Goal: Task Accomplishment & Management: Manage account settings

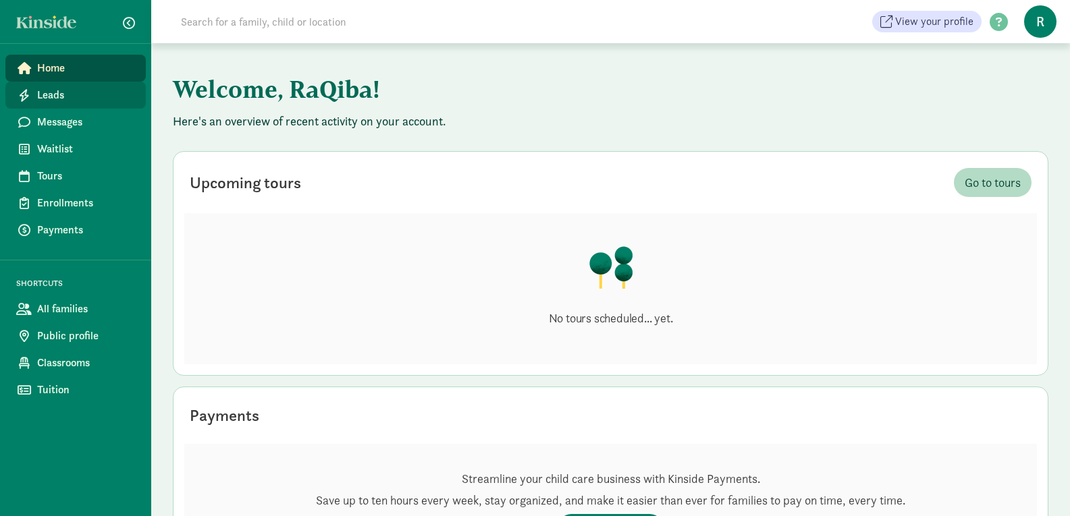
click at [70, 101] on span "Leads" at bounding box center [86, 95] width 98 height 16
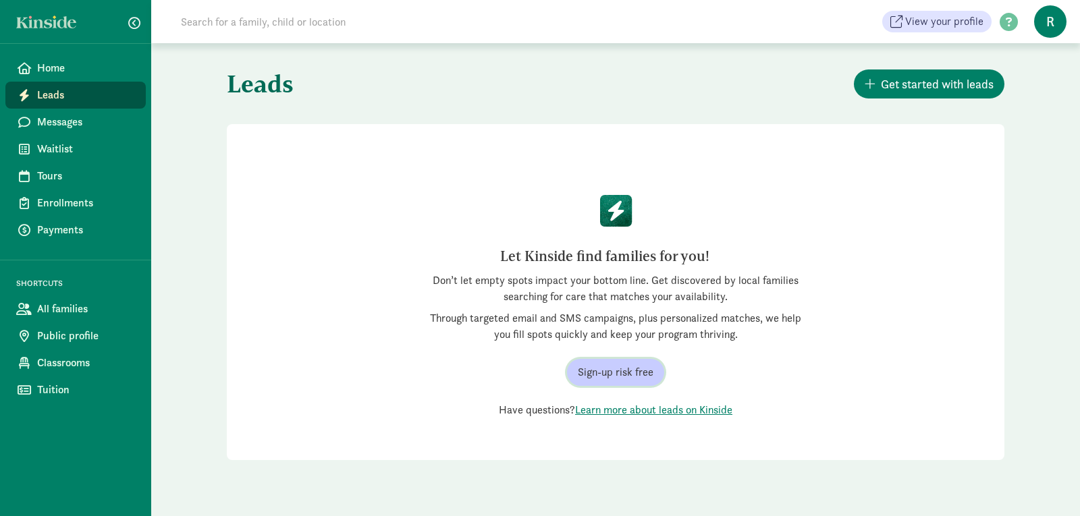
click at [630, 376] on span "Sign-up risk free" at bounding box center [616, 373] width 76 height 16
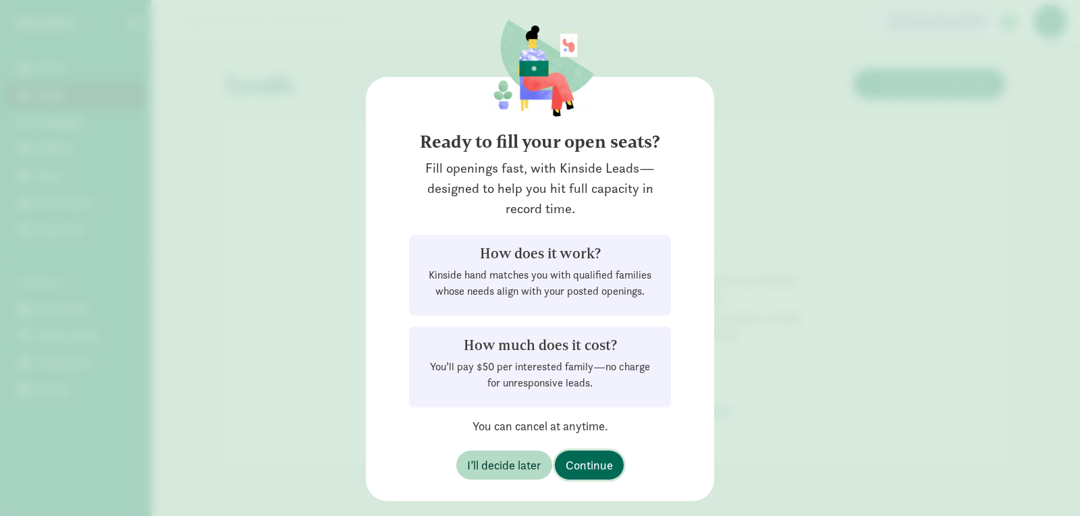
click at [600, 460] on span "Continue" at bounding box center [589, 465] width 47 height 18
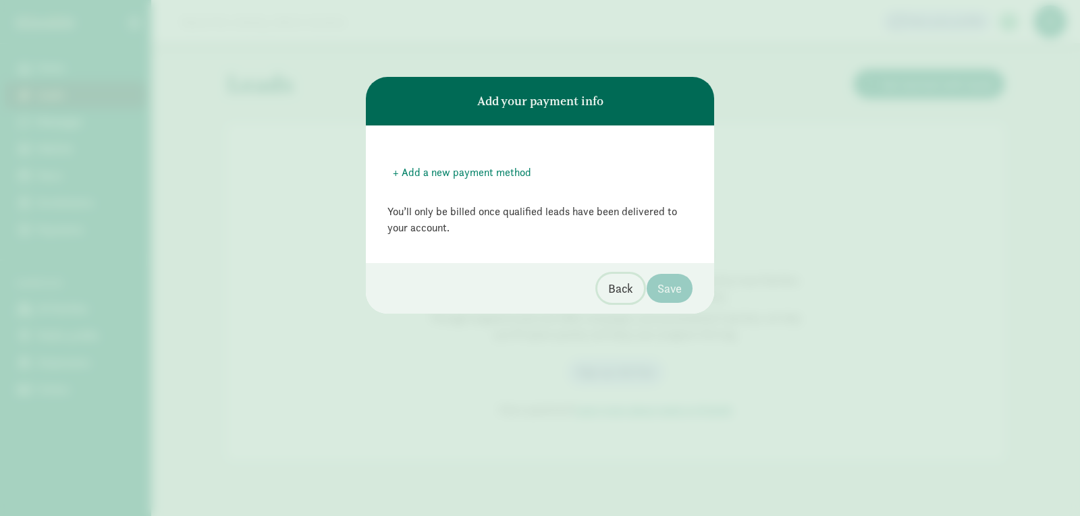
click at [614, 295] on span "Back" at bounding box center [620, 289] width 25 height 18
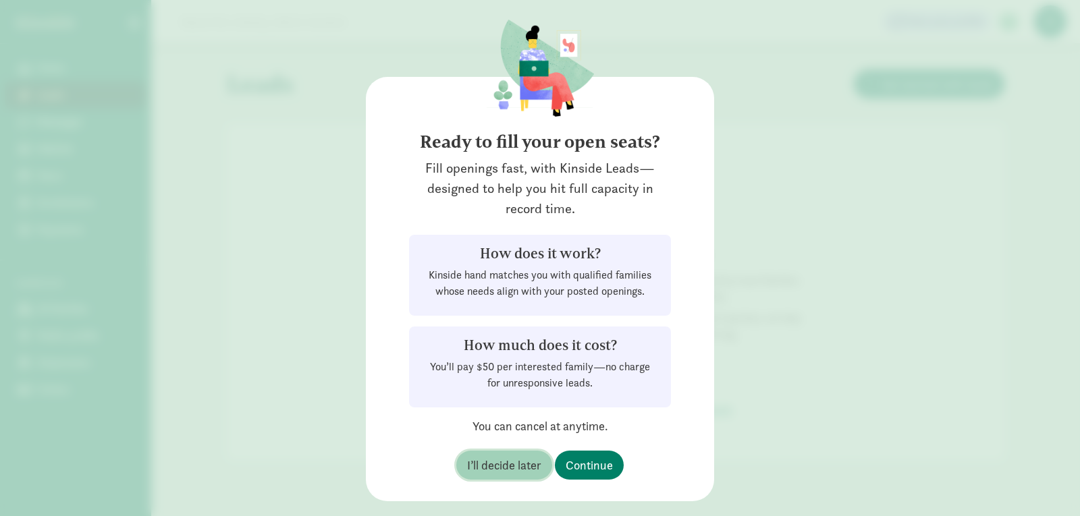
click at [485, 467] on span "I’ll decide later" at bounding box center [504, 465] width 74 height 18
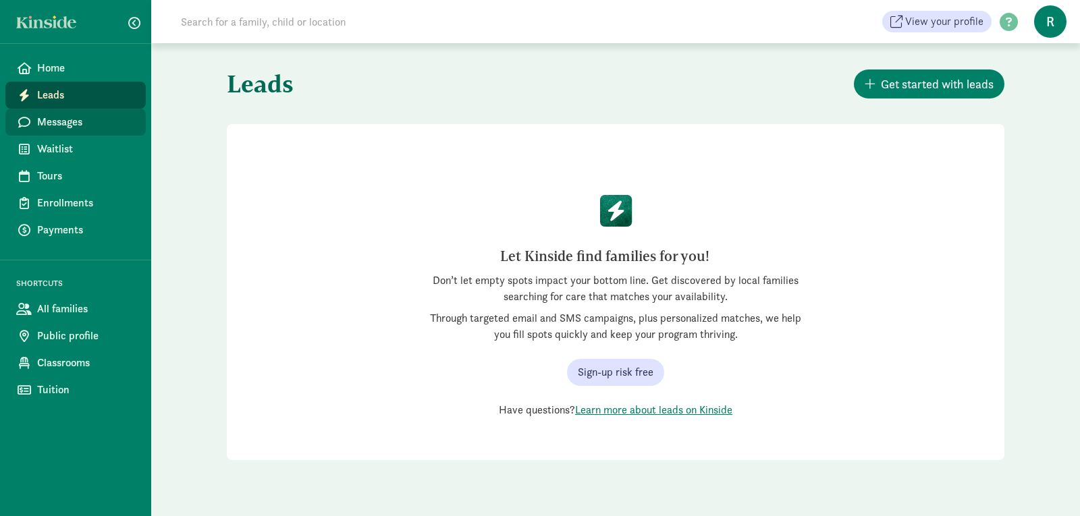
click at [78, 124] on span "Messages" at bounding box center [86, 122] width 98 height 16
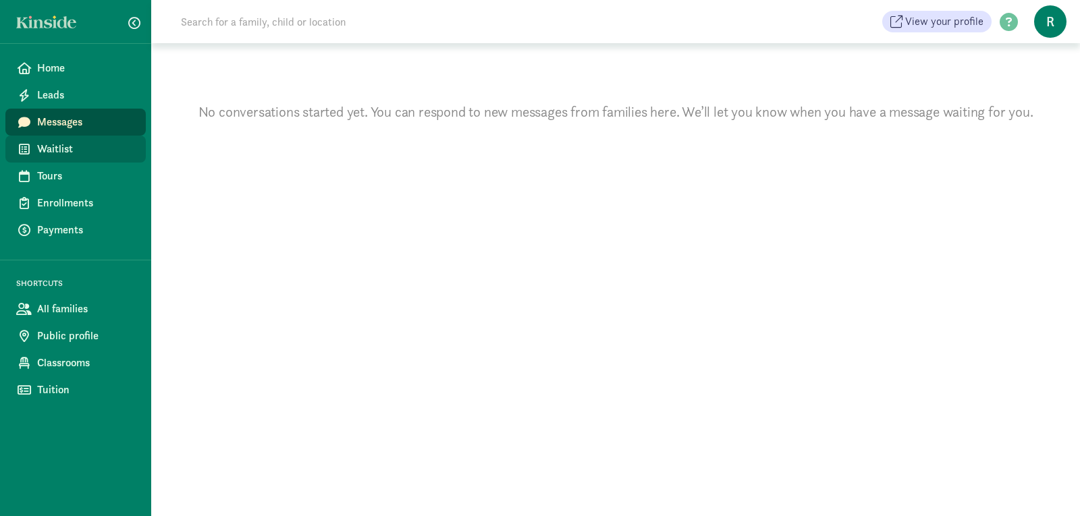
click at [71, 148] on span "Waitlist" at bounding box center [86, 149] width 98 height 16
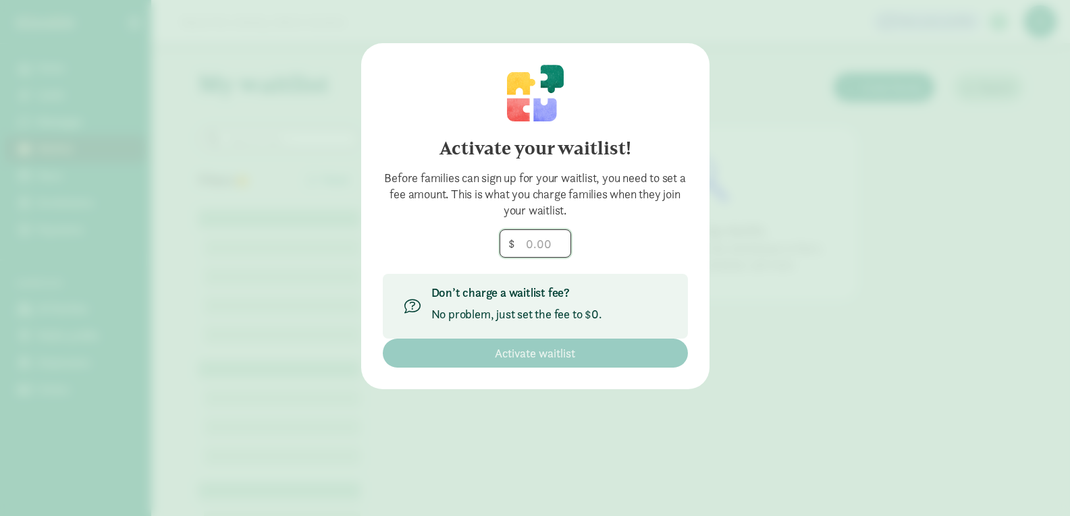
drag, startPoint x: 523, startPoint y: 246, endPoint x: 694, endPoint y: 242, distance: 171.5
click at [694, 242] on div "Activate your waitlist! Before families can sign up for your waitlist, you need…" at bounding box center [535, 216] width 348 height 346
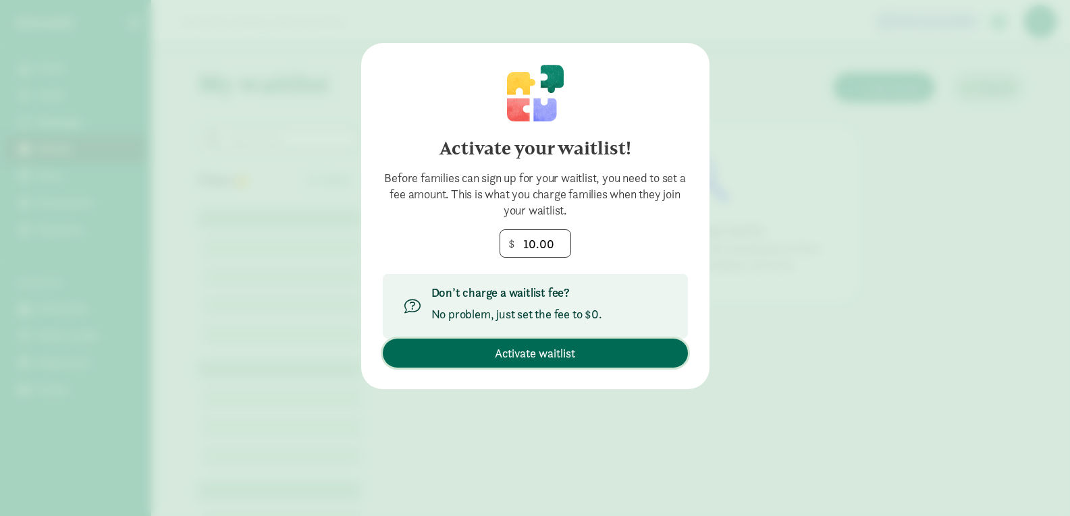
type input "10"
click at [593, 351] on span "Activate waitlist" at bounding box center [536, 353] width 284 height 18
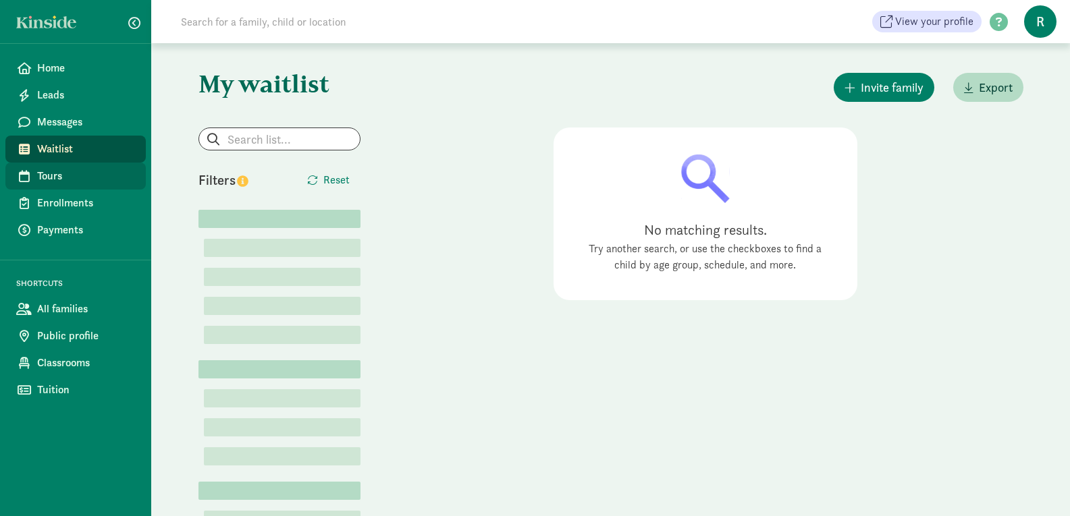
click at [61, 173] on span "Tours" at bounding box center [86, 176] width 98 height 16
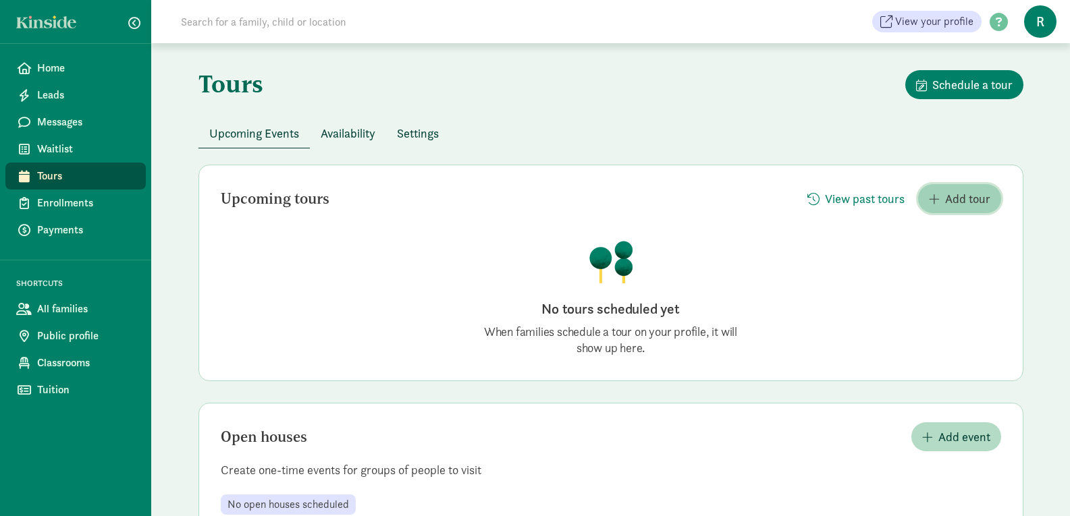
click at [946, 198] on span "Add tour" at bounding box center [967, 199] width 45 height 18
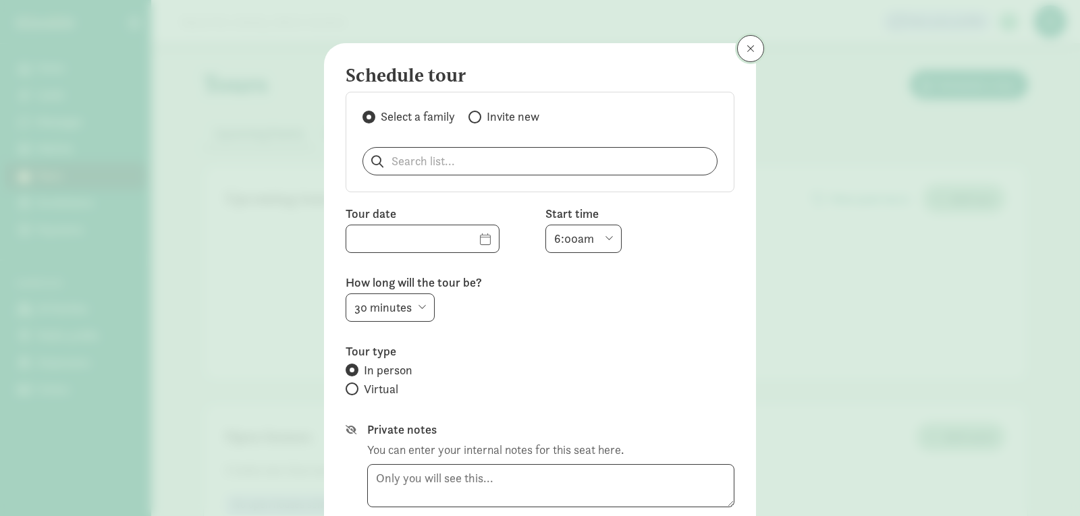
click at [747, 53] on span at bounding box center [751, 48] width 8 height 11
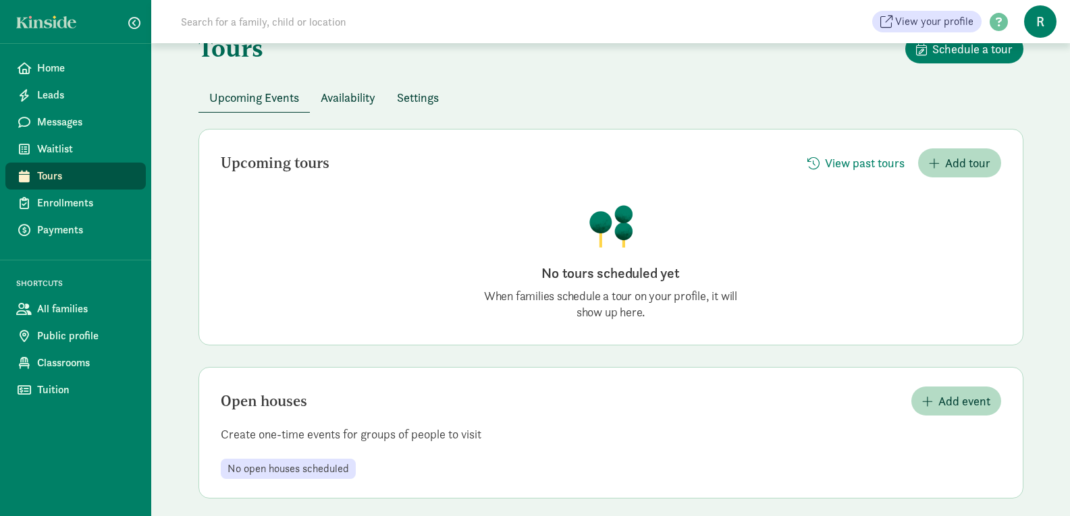
scroll to position [45, 0]
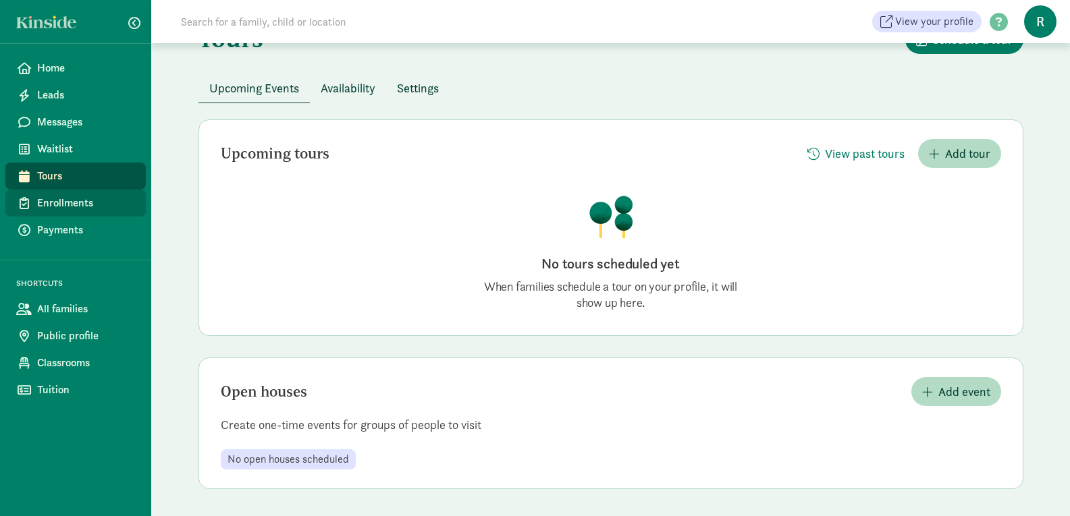
click at [73, 208] on span "Enrollments" at bounding box center [86, 203] width 98 height 16
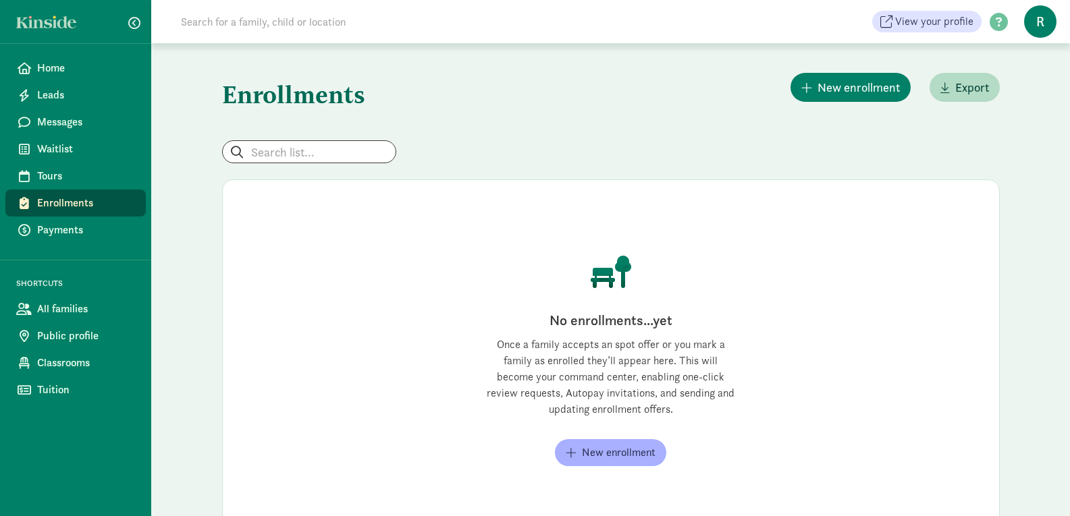
scroll to position [53, 0]
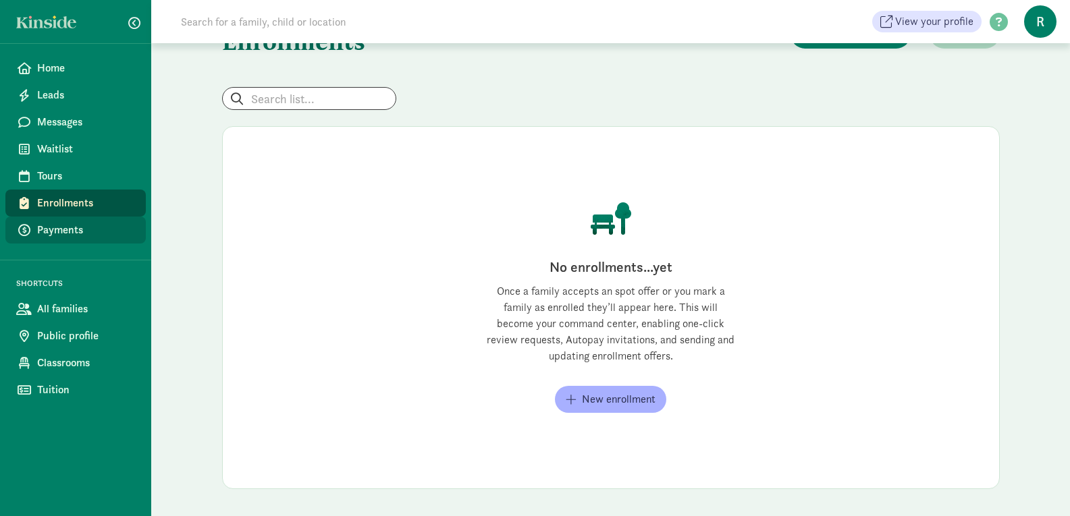
click at [106, 221] on link "Payments" at bounding box center [75, 230] width 140 height 27
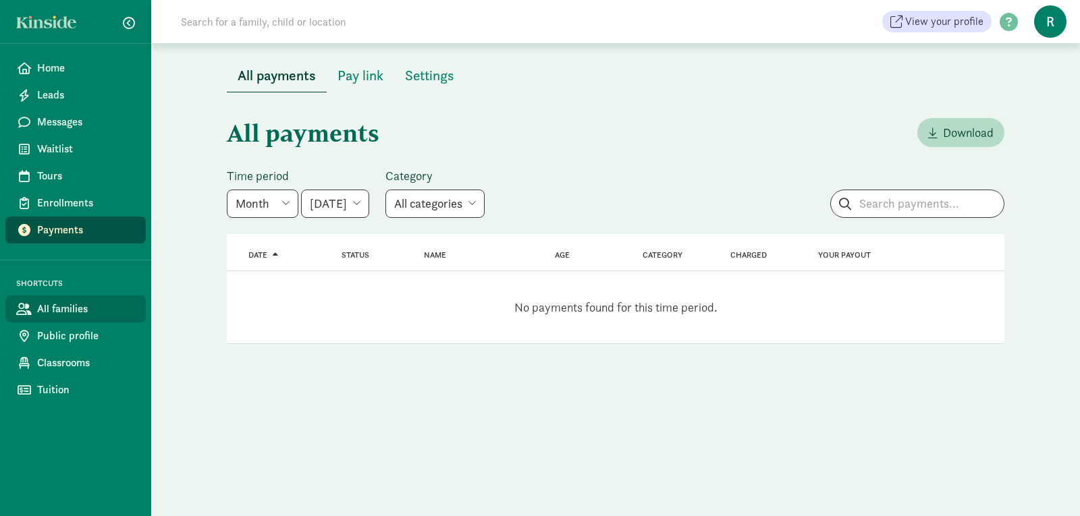
click at [85, 302] on span "All families" at bounding box center [86, 309] width 98 height 16
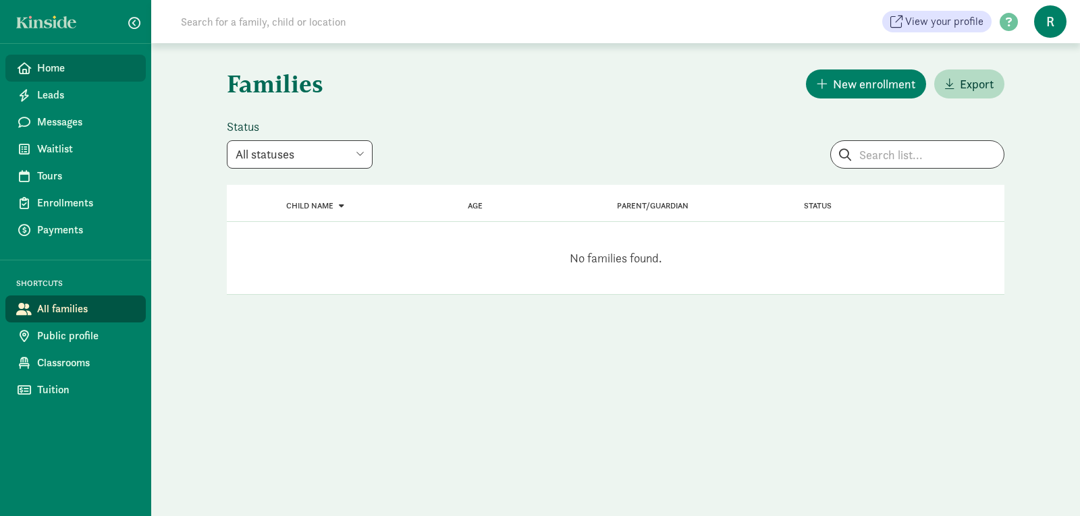
click at [45, 63] on span "Home" at bounding box center [86, 68] width 98 height 16
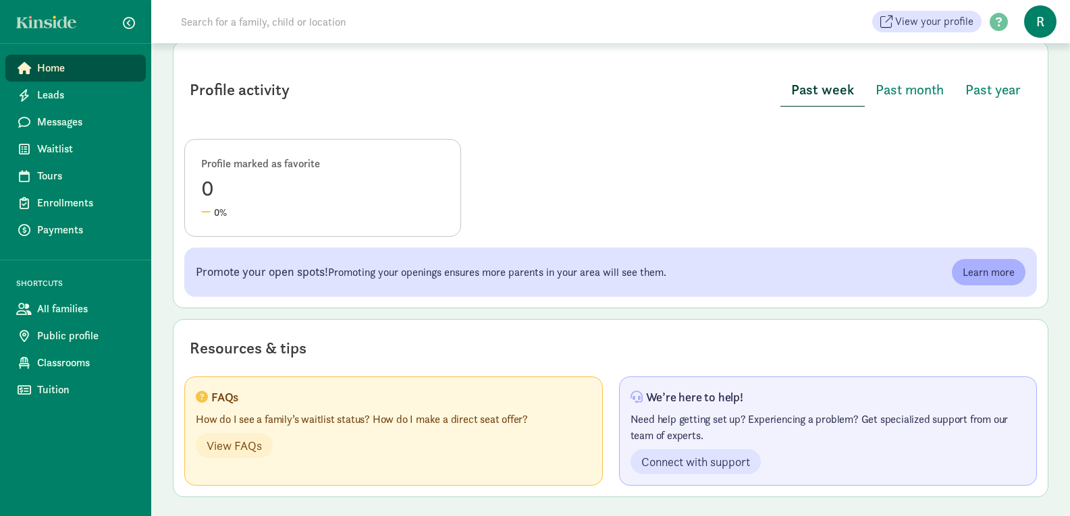
scroll to position [555, 0]
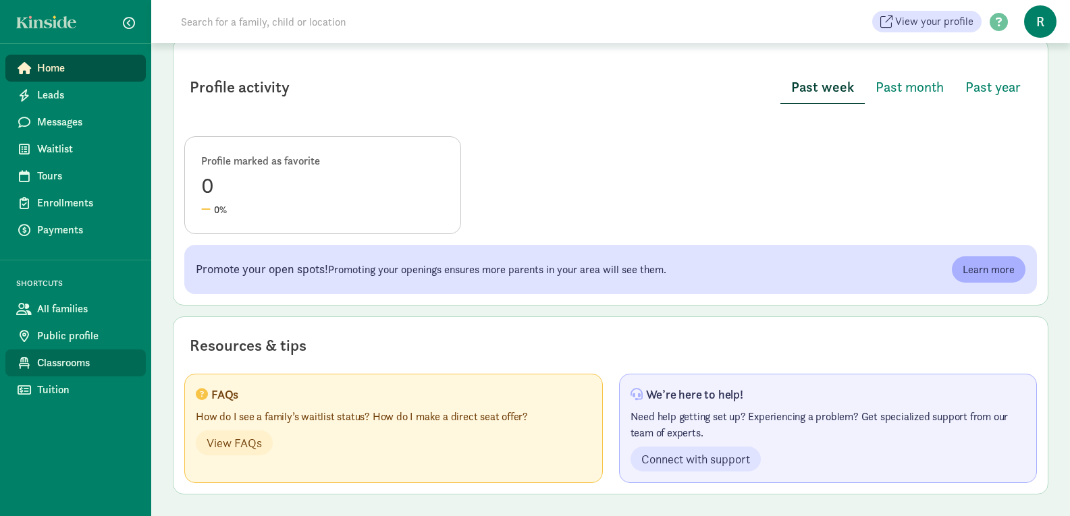
click at [65, 365] on span "Classrooms" at bounding box center [86, 363] width 98 height 16
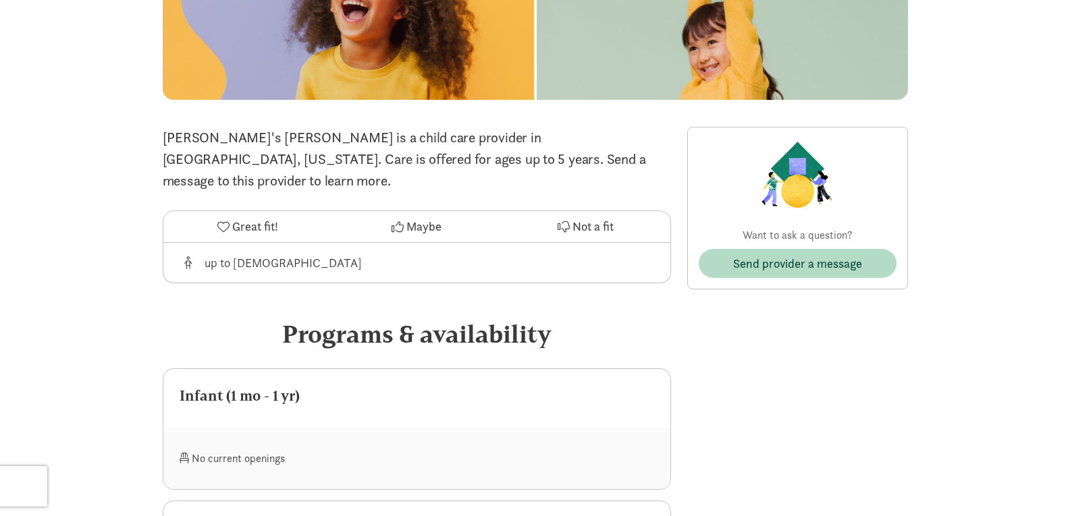
scroll to position [181, 0]
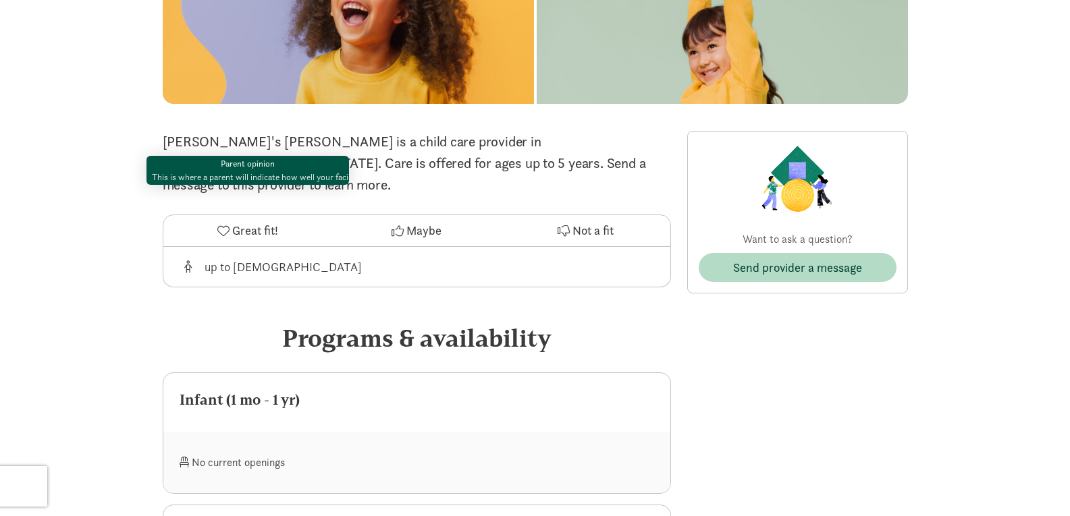
click at [228, 215] on button "Great fit!" at bounding box center [247, 230] width 169 height 31
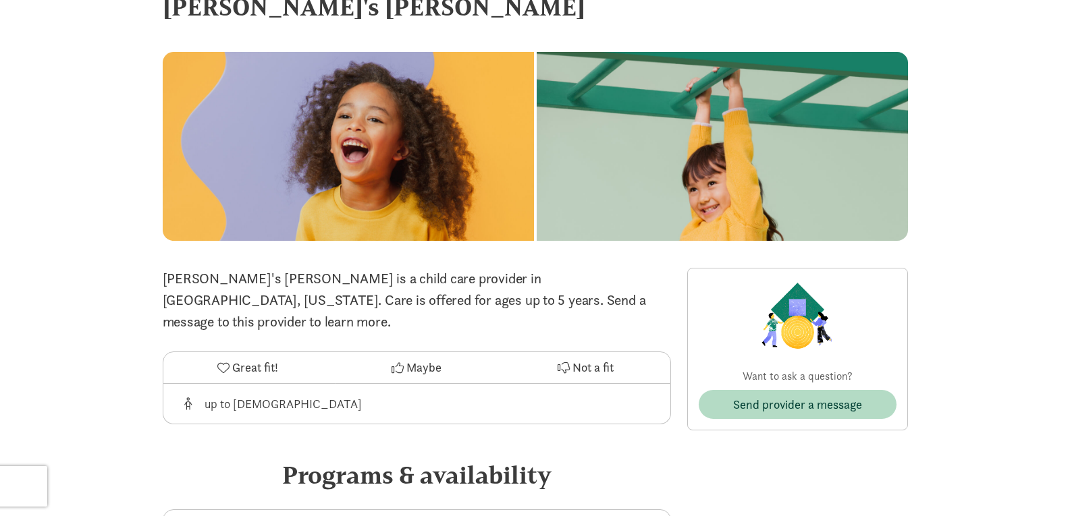
scroll to position [0, 0]
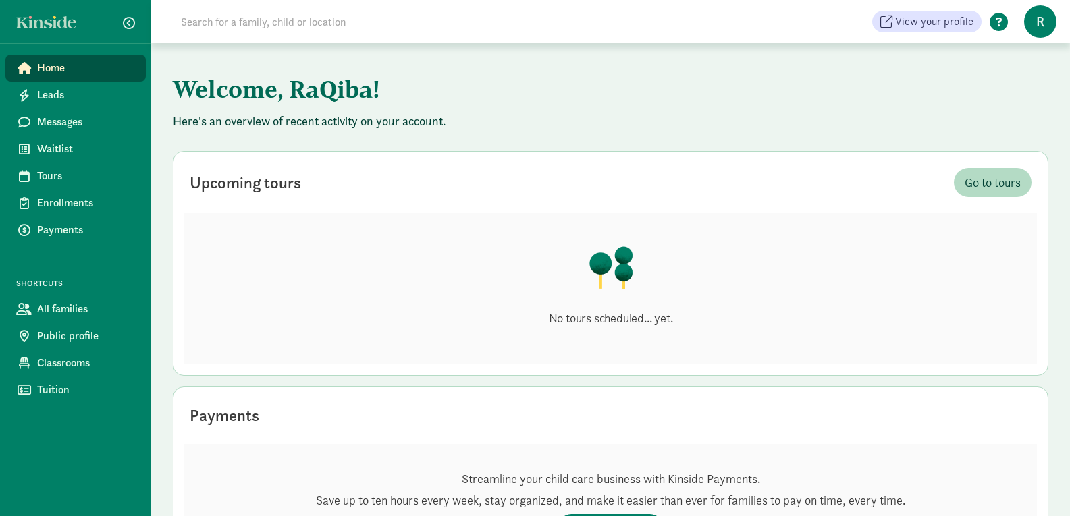
click at [1002, 22] on span at bounding box center [999, 23] width 34 height 18
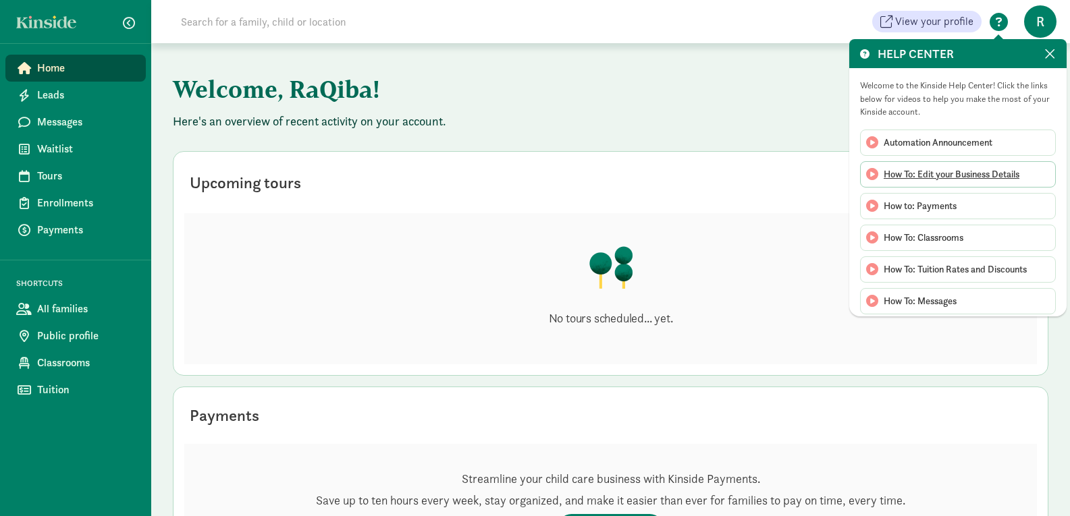
click at [895, 178] on span "How To: Edit your Business Details" at bounding box center [952, 174] width 136 height 14
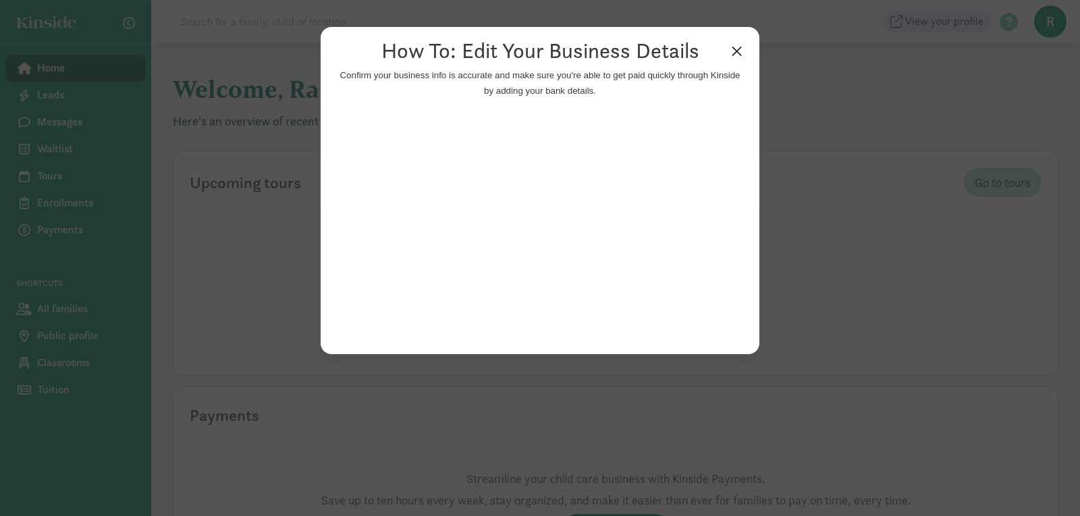
click at [737, 57] on link "×" at bounding box center [737, 50] width 24 height 24
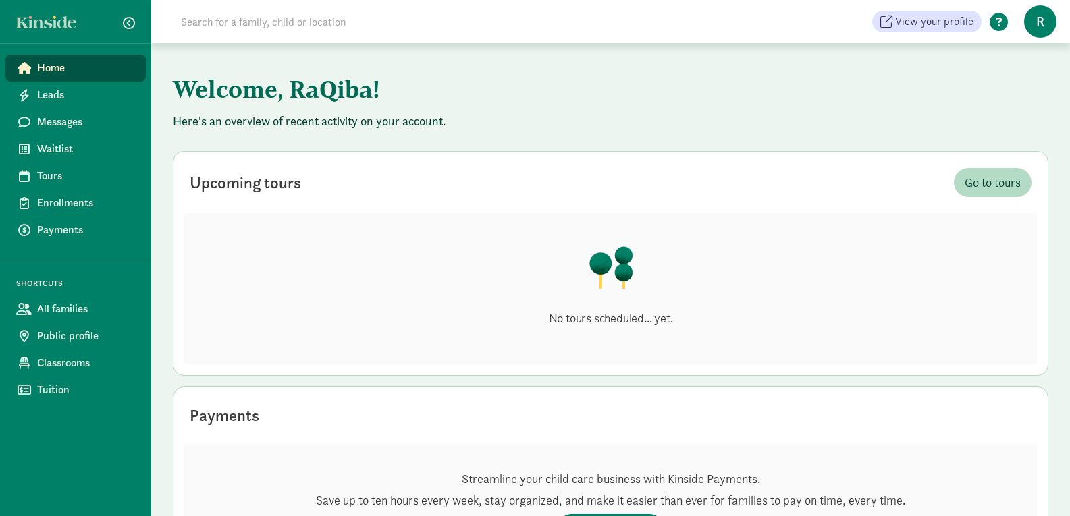
click at [1003, 17] on span at bounding box center [999, 23] width 34 height 18
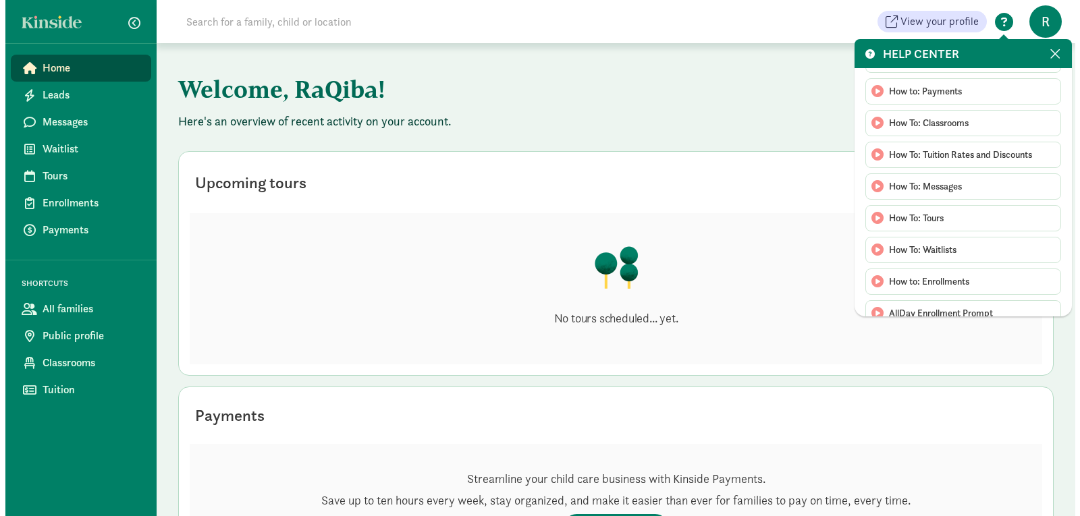
scroll to position [116, 0]
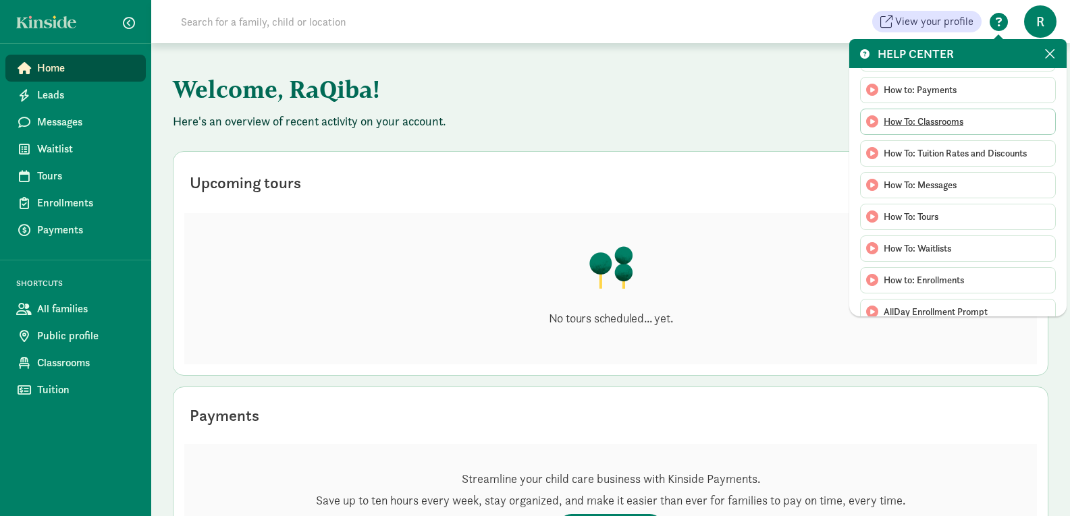
click at [945, 119] on span "How To: Classrooms" at bounding box center [924, 122] width 80 height 14
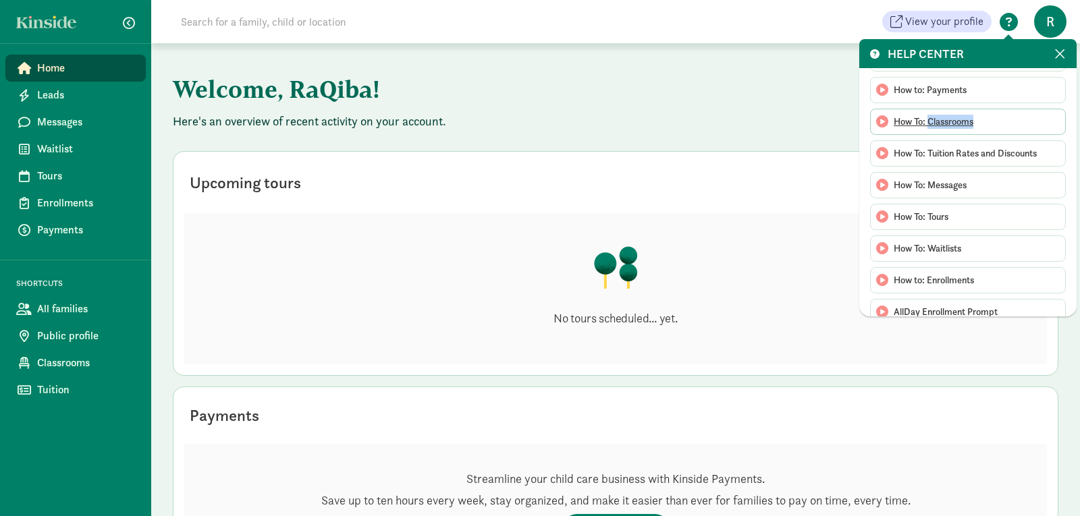
click at [945, 119] on span "How To: Classrooms" at bounding box center [934, 122] width 80 height 14
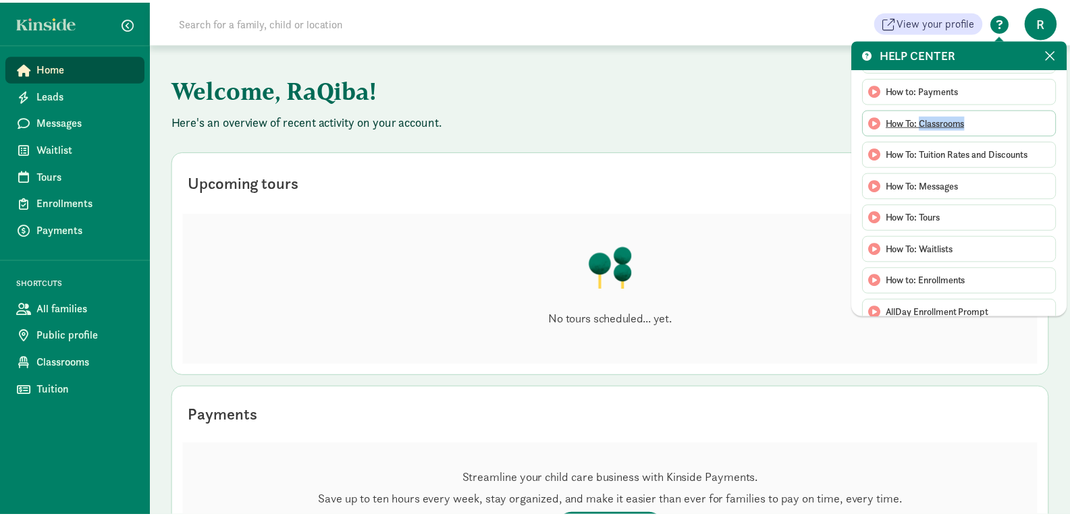
scroll to position [0, 0]
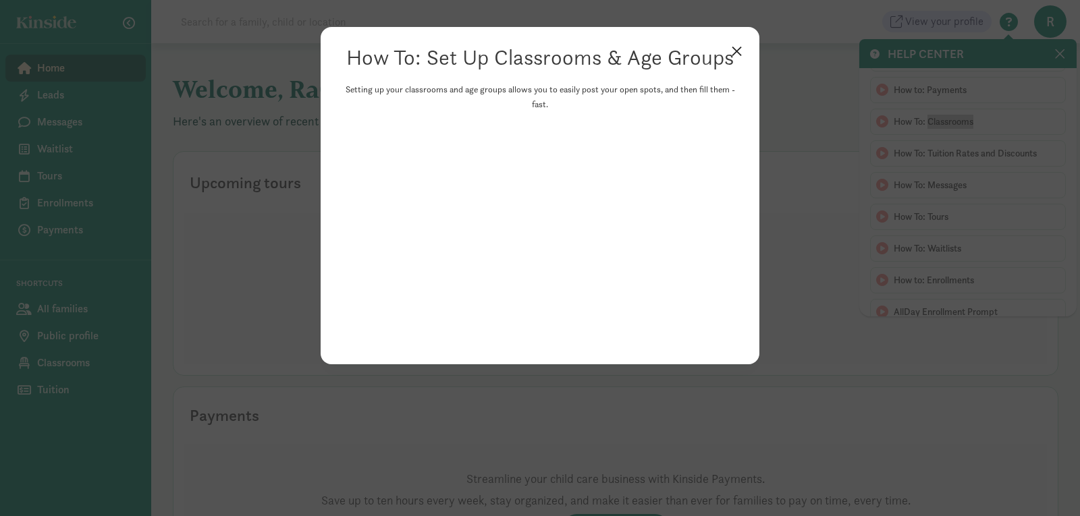
click at [743, 50] on link "×" at bounding box center [737, 50] width 24 height 24
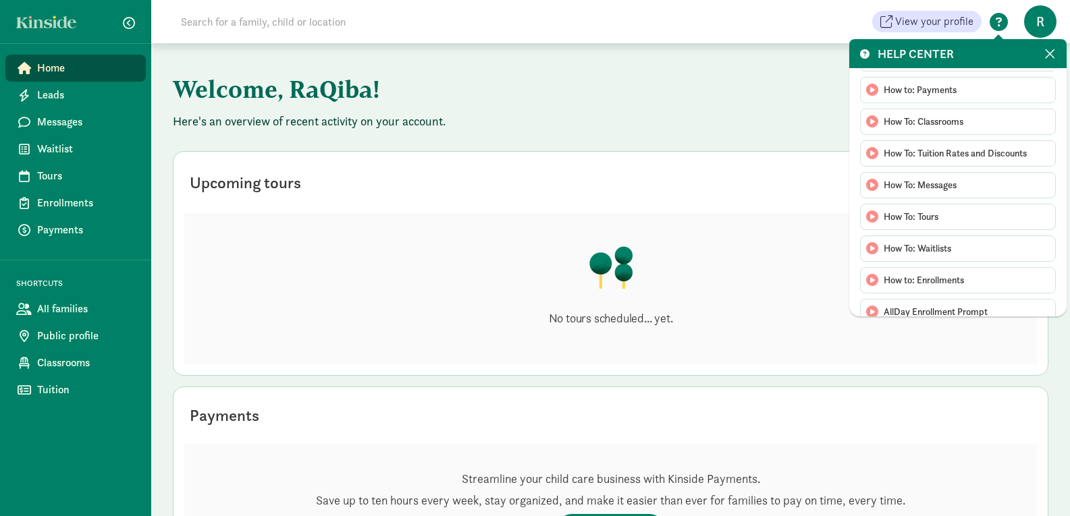
click at [1051, 47] on span at bounding box center [1049, 54] width 11 height 15
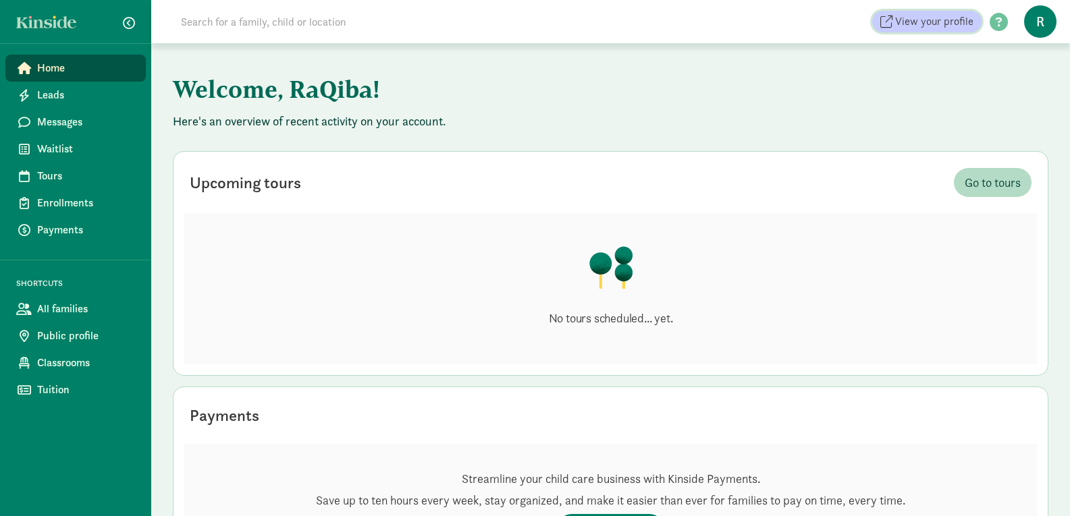
click at [930, 23] on span "View your profile" at bounding box center [934, 22] width 78 height 16
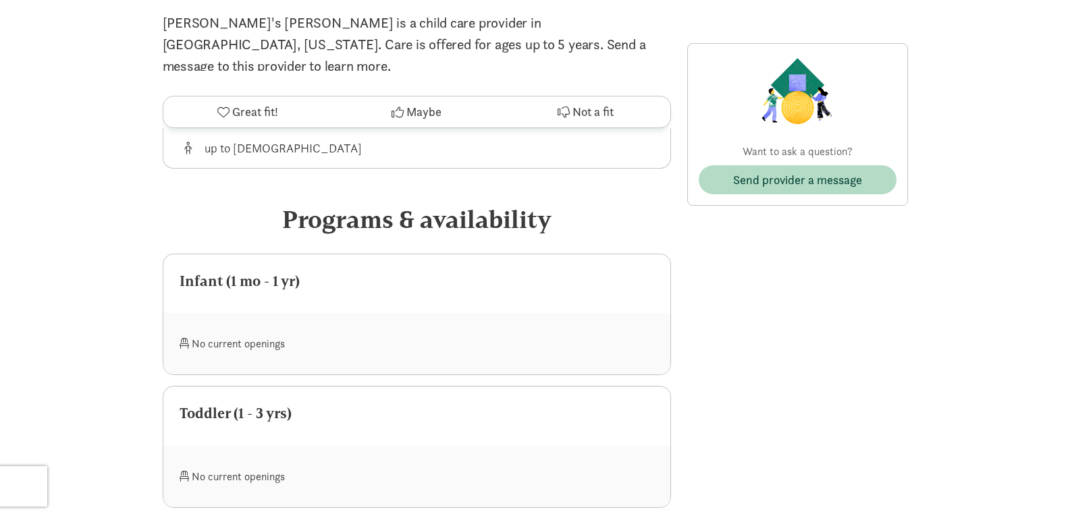
scroll to position [372, 0]
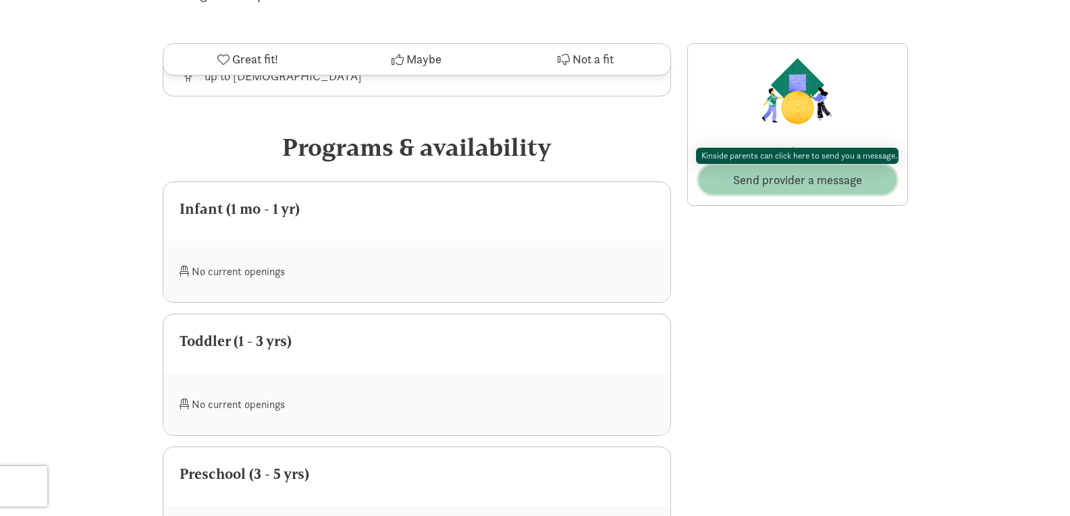
click at [817, 170] on button "Send provider a message" at bounding box center [798, 179] width 198 height 29
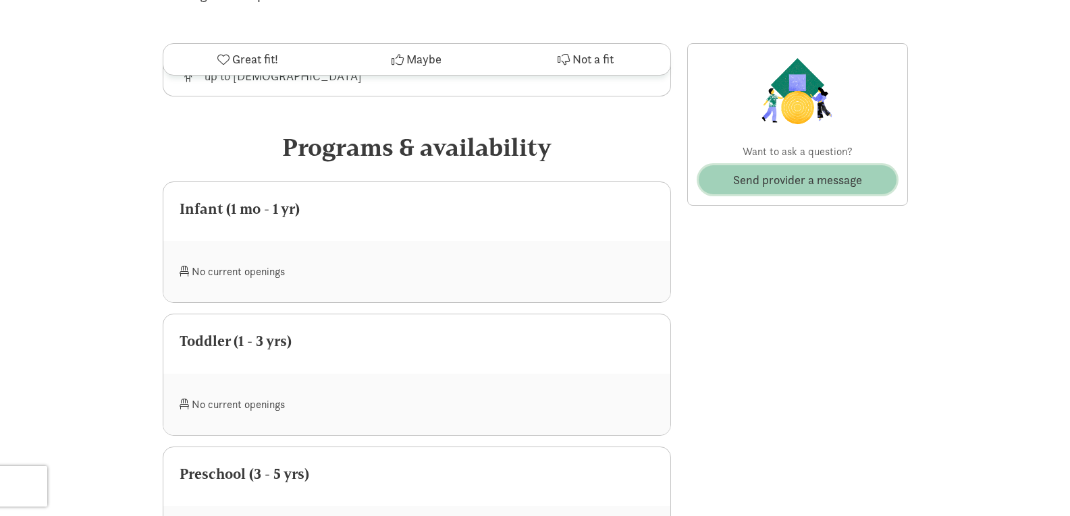
click at [818, 186] on span "Send provider a message" at bounding box center [797, 180] width 129 height 18
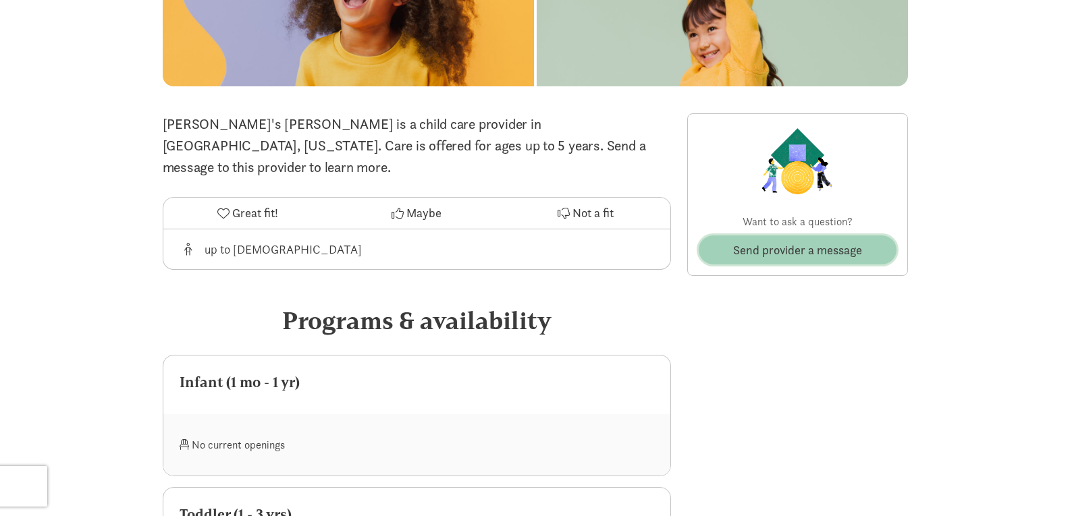
scroll to position [0, 0]
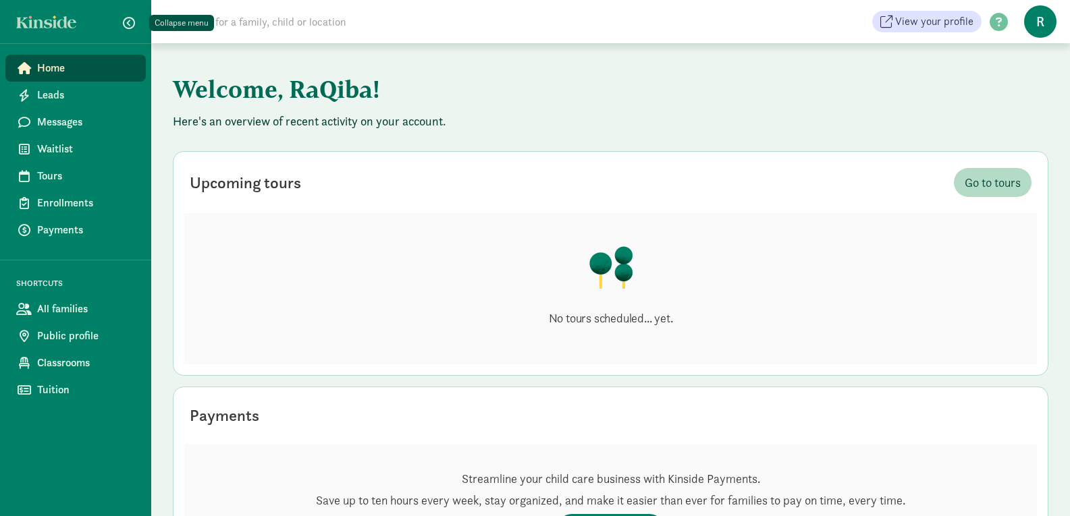
click at [128, 22] on span "button" at bounding box center [129, 23] width 12 height 12
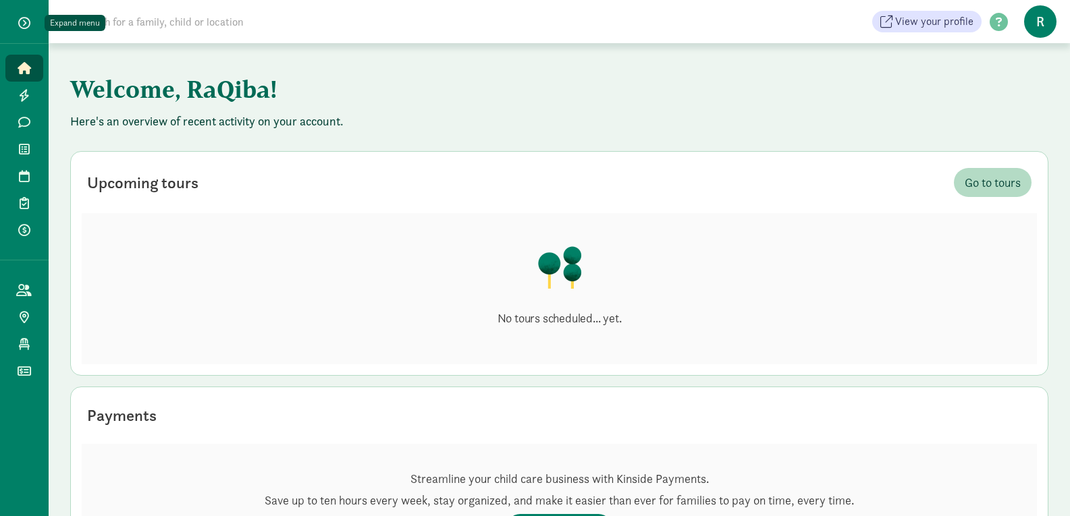
click at [24, 19] on span "button" at bounding box center [24, 23] width 12 height 12
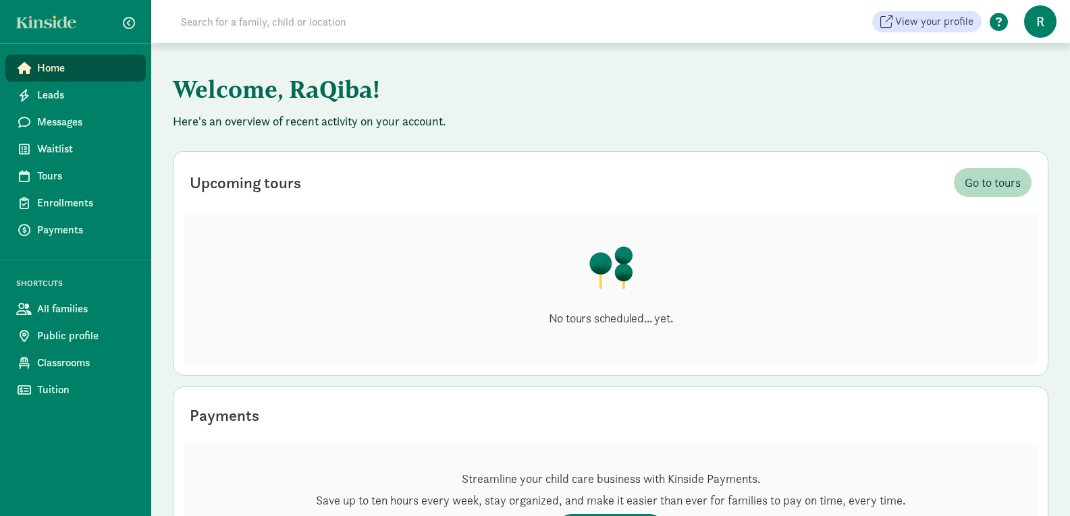
click at [1000, 24] on span at bounding box center [999, 23] width 34 height 18
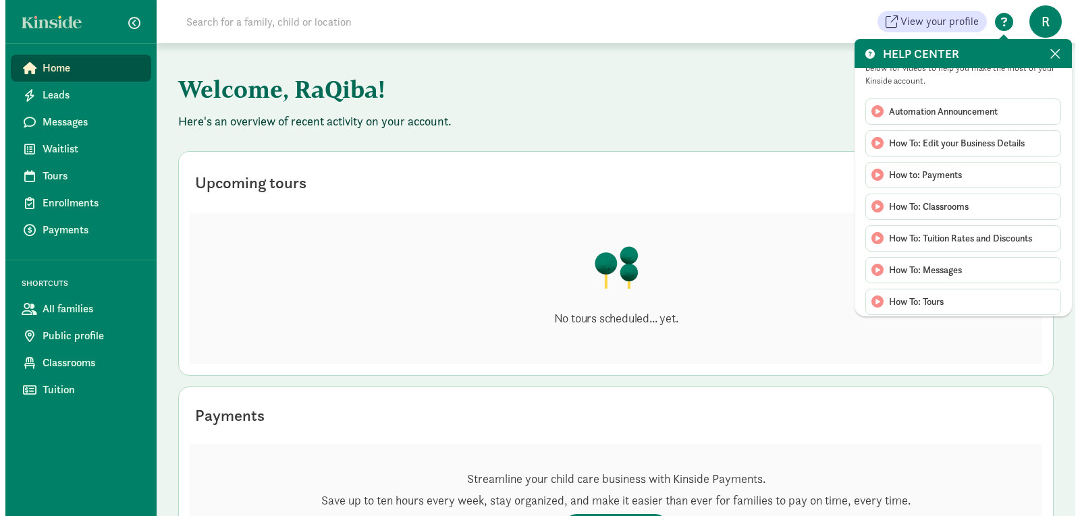
scroll to position [136, 0]
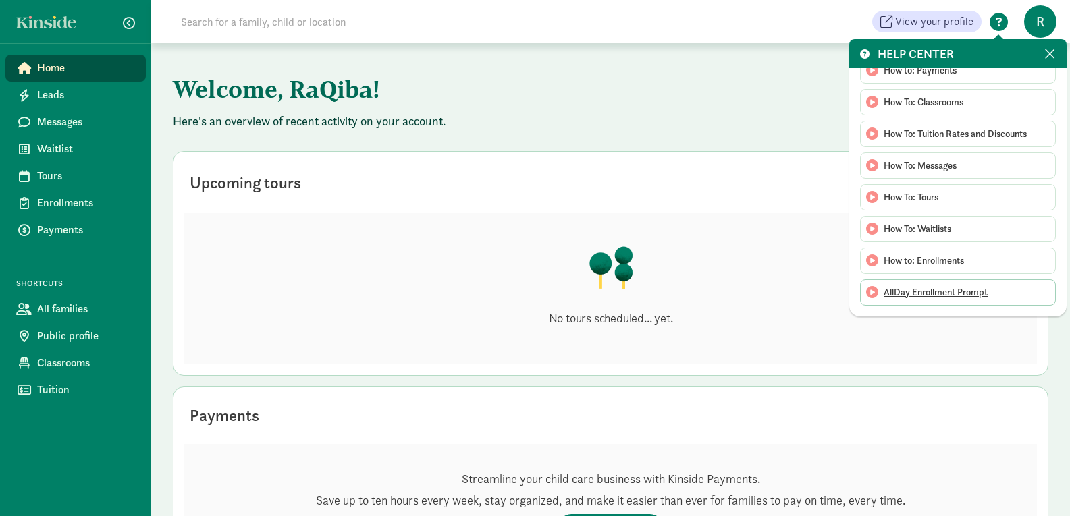
click at [930, 294] on span "AllDay Enrollment Prompt" at bounding box center [936, 293] width 104 height 14
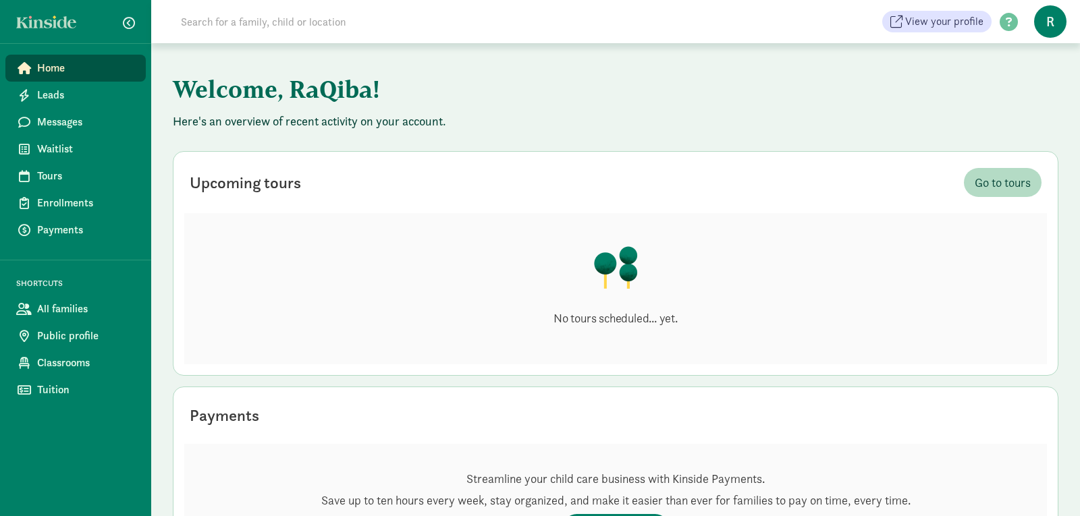
scroll to position [0, 0]
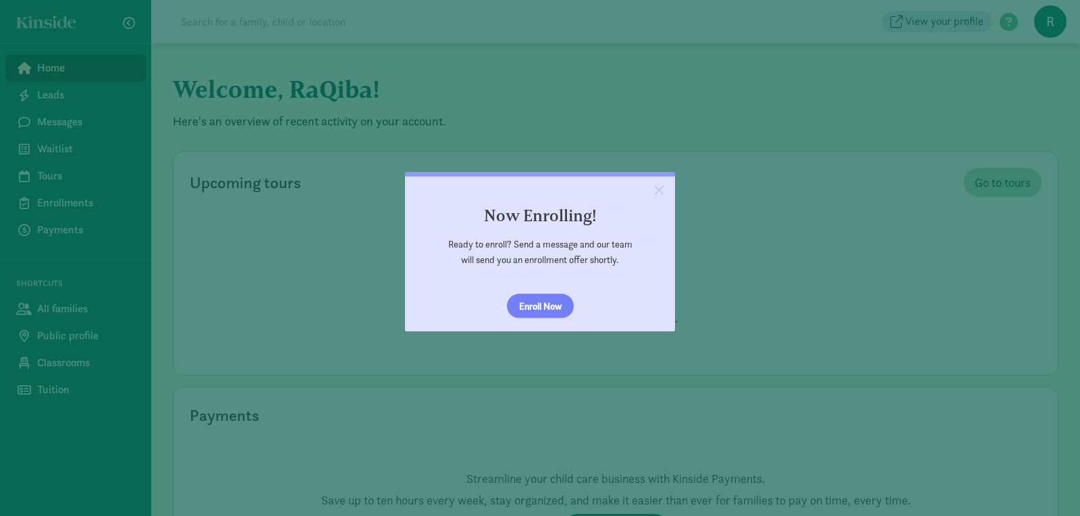
click at [550, 310] on link "Enroll Now" at bounding box center [540, 306] width 67 height 24
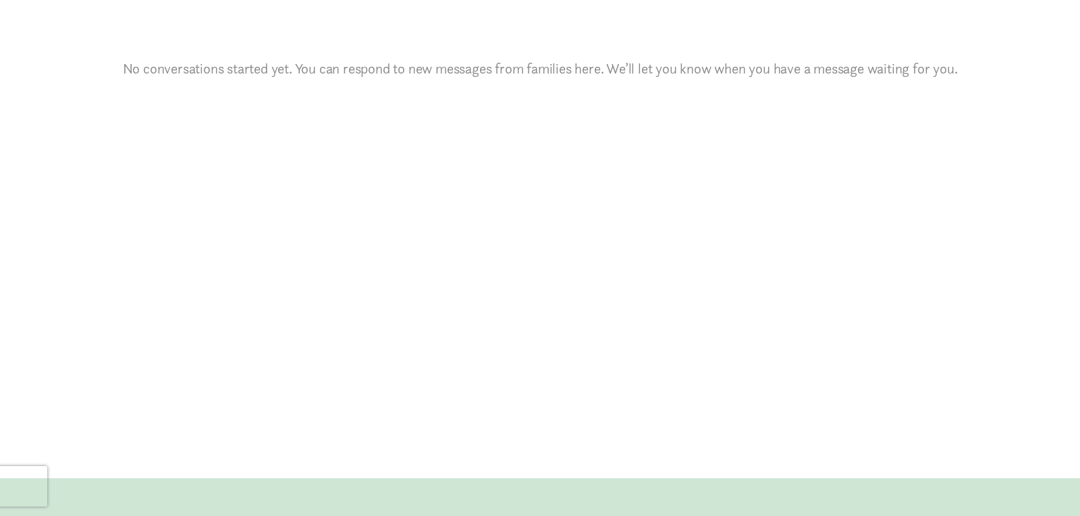
click at [550, 310] on section "No conversations started yet. You can respond to new messages from families her…" at bounding box center [540, 239] width 1080 height 479
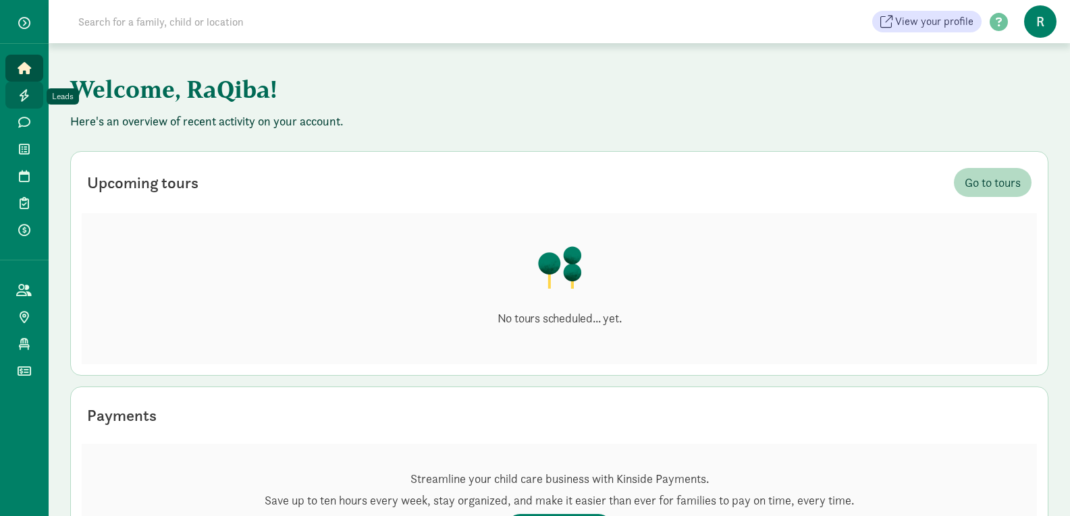
click at [26, 97] on icon at bounding box center [24, 95] width 11 height 12
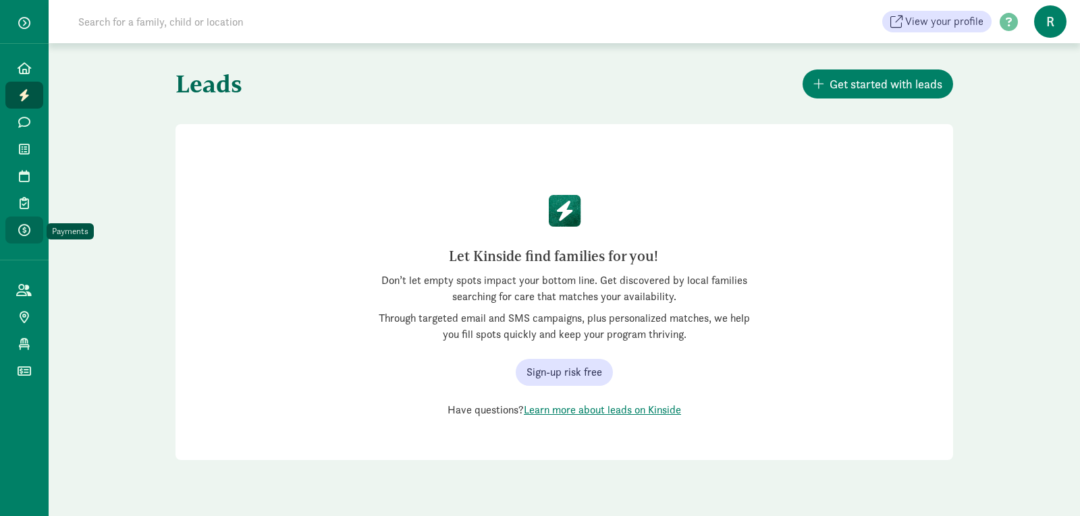
click at [21, 232] on icon at bounding box center [24, 230] width 12 height 12
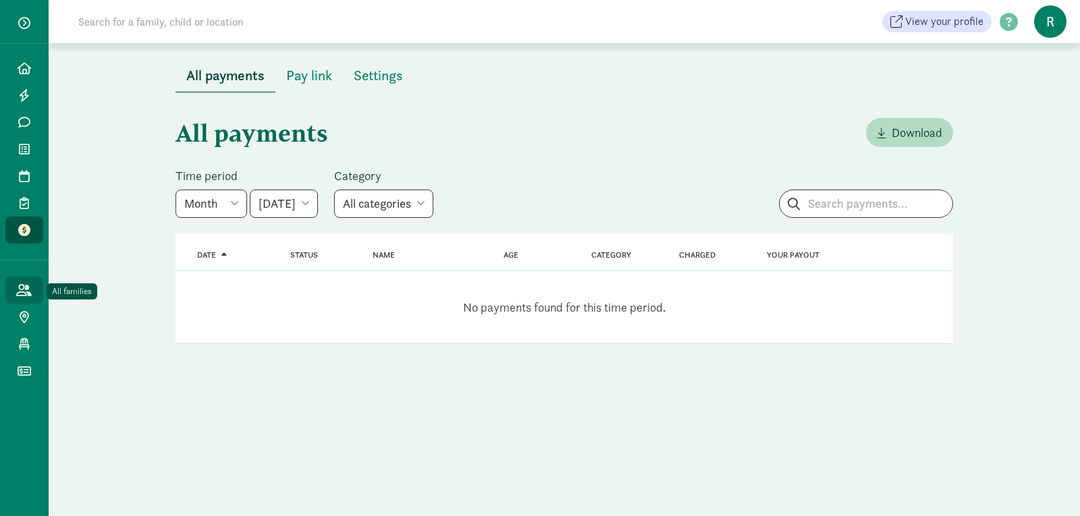
click at [20, 291] on icon at bounding box center [24, 290] width 16 height 12
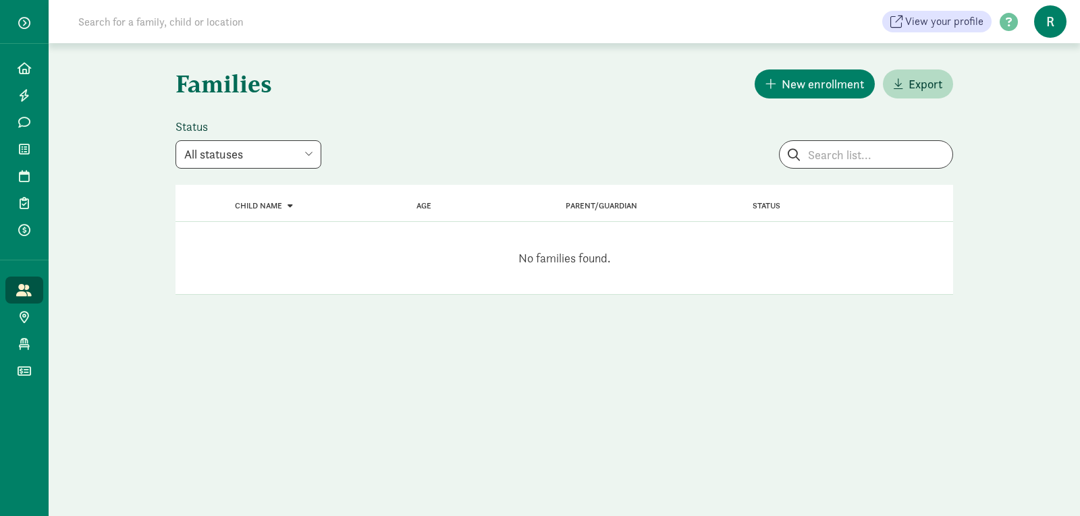
click at [319, 149] on select "All statuses Enrolled Inactive Removed from waitlist On waitlist Booked tour Le…" at bounding box center [249, 154] width 146 height 28
click at [367, 132] on div "Status All statuses Enrolled Inactive Removed from waitlist On waitlist Booked …" at bounding box center [465, 144] width 579 height 50
click at [28, 63] on icon at bounding box center [25, 68] width 14 height 12
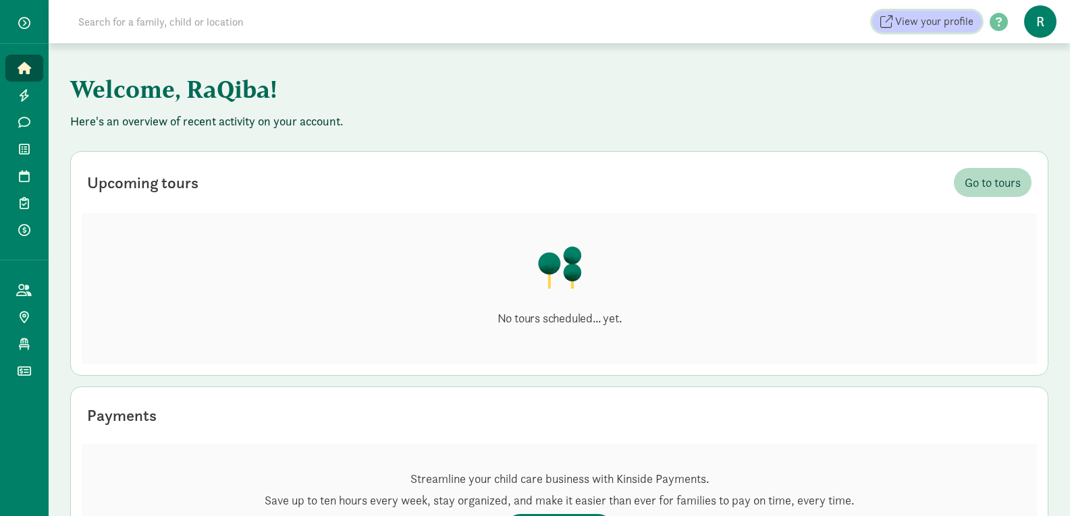
click at [912, 18] on span "View your profile" at bounding box center [934, 22] width 78 height 16
